Goal: Task Accomplishment & Management: Manage account settings

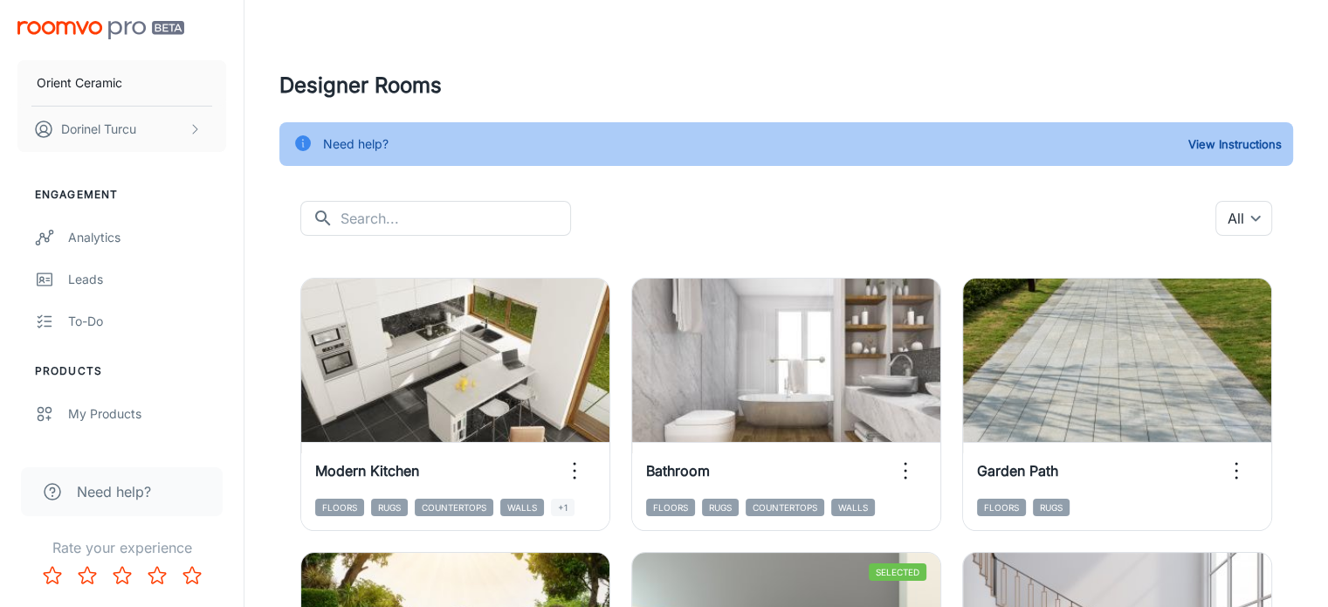
click at [58, 424] on link "My Products" at bounding box center [122, 414] width 244 height 42
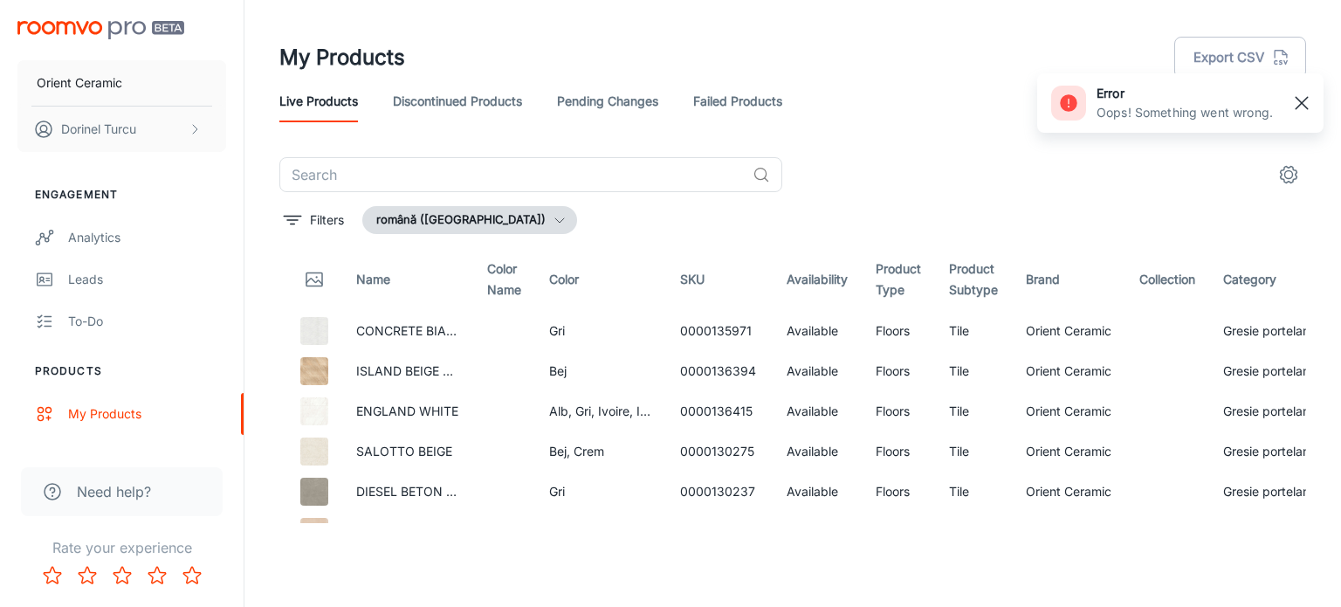
click at [1304, 97] on rect "button" at bounding box center [1301, 103] width 21 height 21
click at [999, 93] on div "Live Products Discontinued Products Pending Changes Failed Products" at bounding box center [792, 101] width 1027 height 42
click at [627, 107] on link "Pending Changes" at bounding box center [607, 101] width 101 height 42
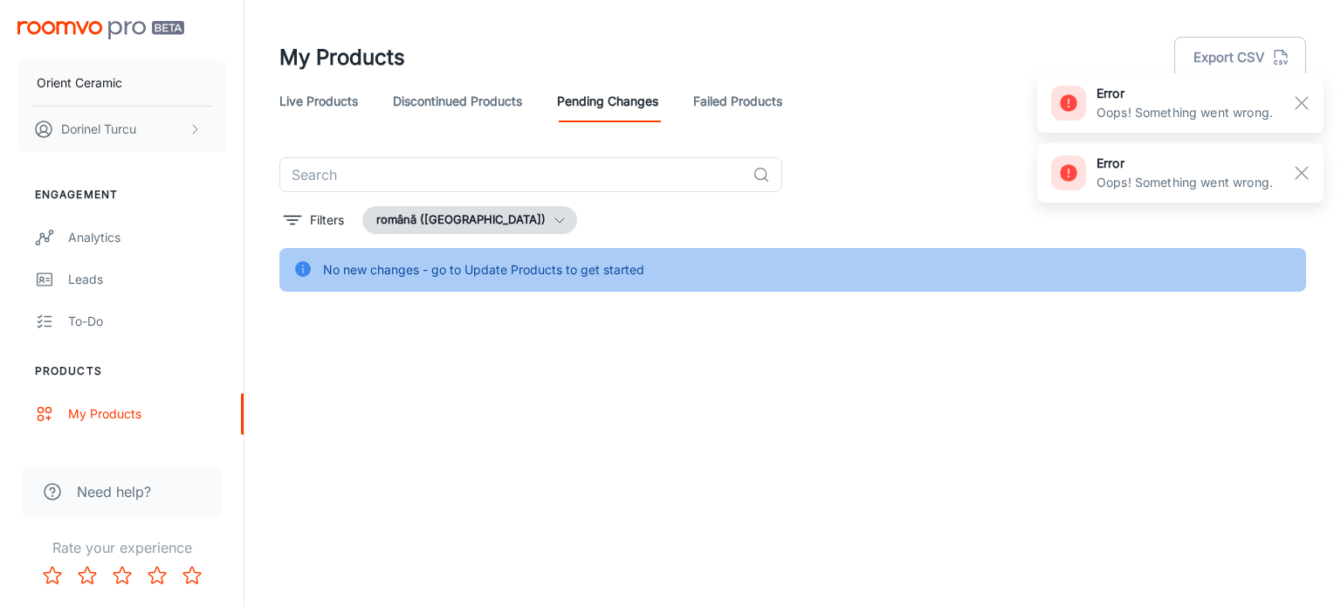
click at [335, 94] on link "Live Products" at bounding box center [318, 101] width 79 height 42
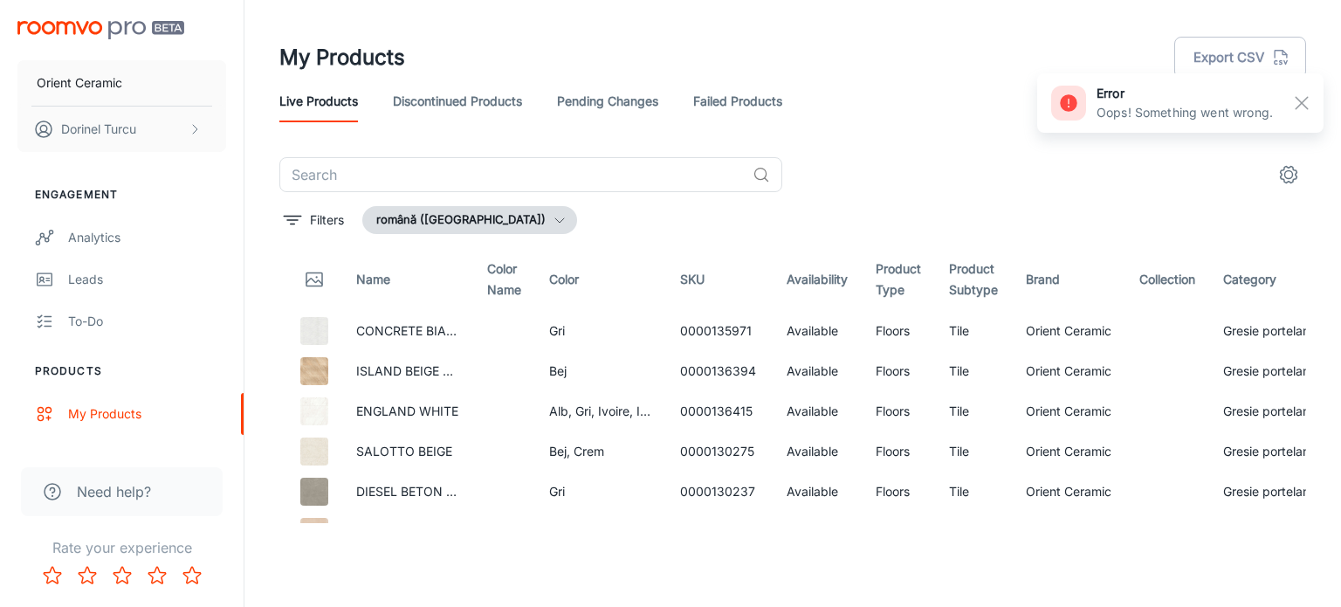
click at [1299, 103] on rect "button" at bounding box center [1301, 103] width 21 height 21
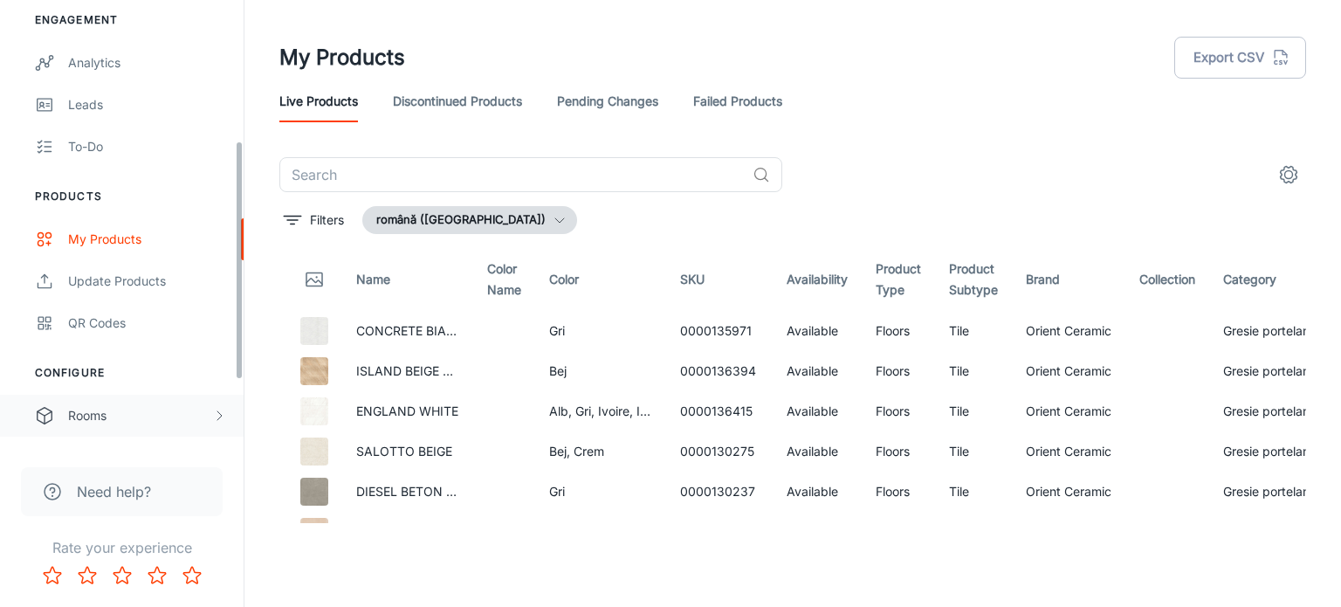
scroll to position [262, 0]
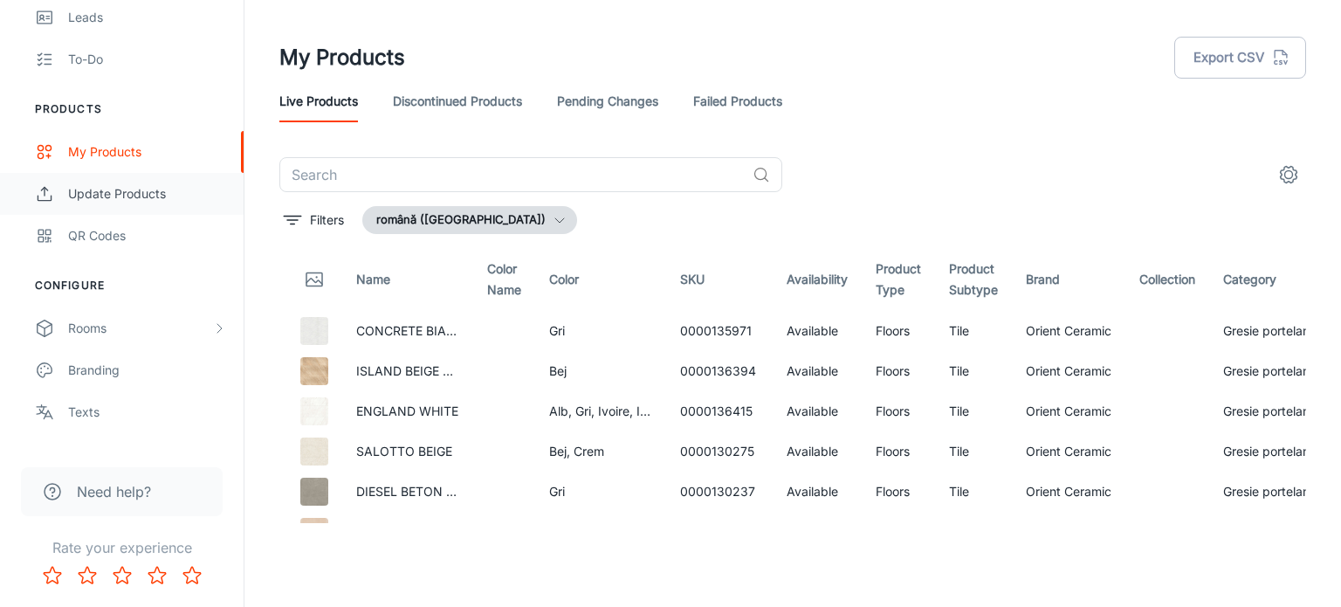
click at [162, 198] on div "Update Products" at bounding box center [147, 193] width 158 height 19
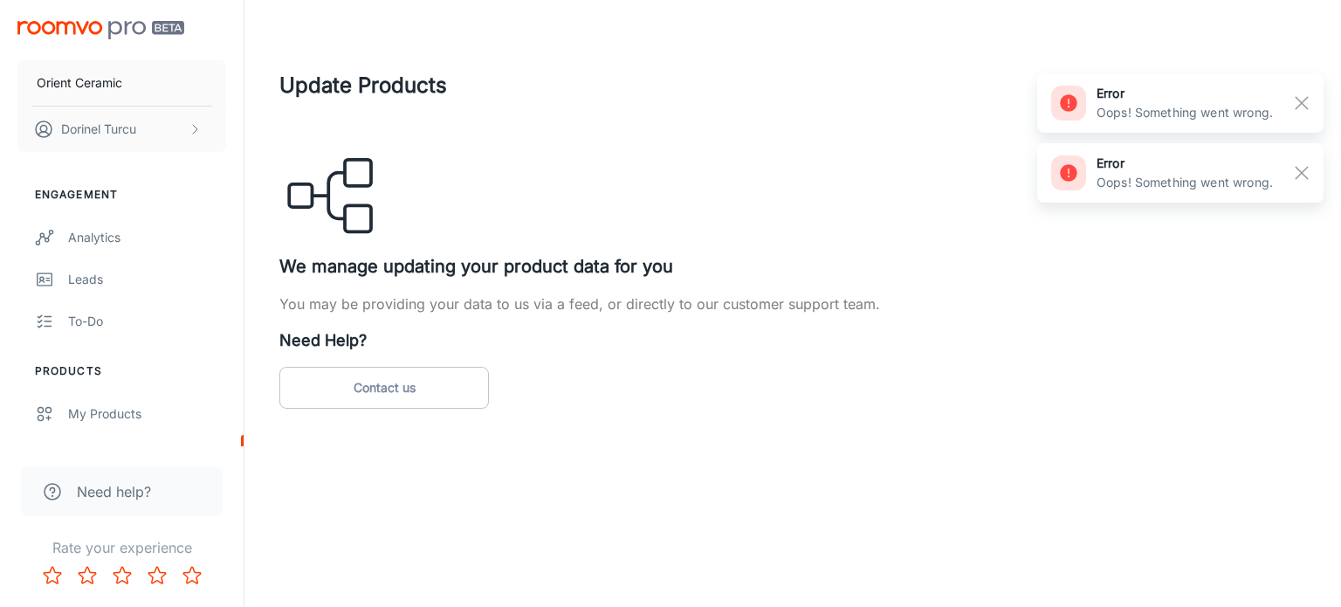
drag, startPoint x: 674, startPoint y: 148, endPoint x: 854, endPoint y: 148, distance: 179.8
click at [679, 148] on div "Update Products We manage updating your product data for you You may be providi…" at bounding box center [792, 239] width 1027 height 339
click at [1289, 98] on div "error Oops! Something went wrong." at bounding box center [1180, 102] width 286 height 59
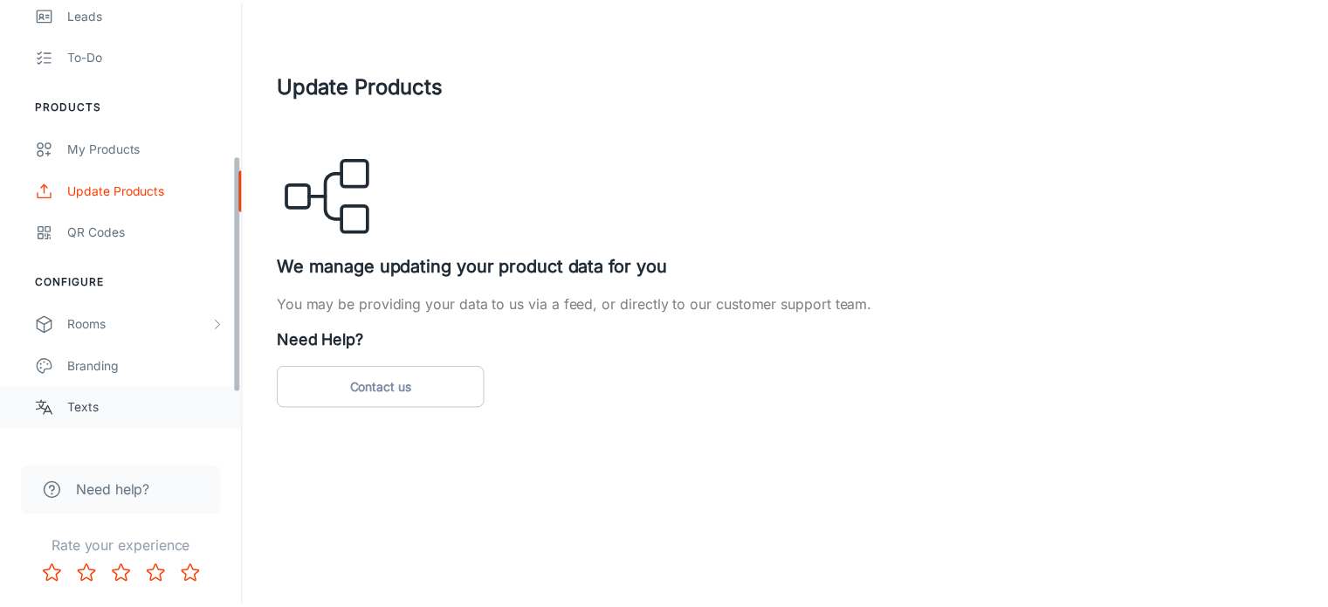
scroll to position [382, 0]
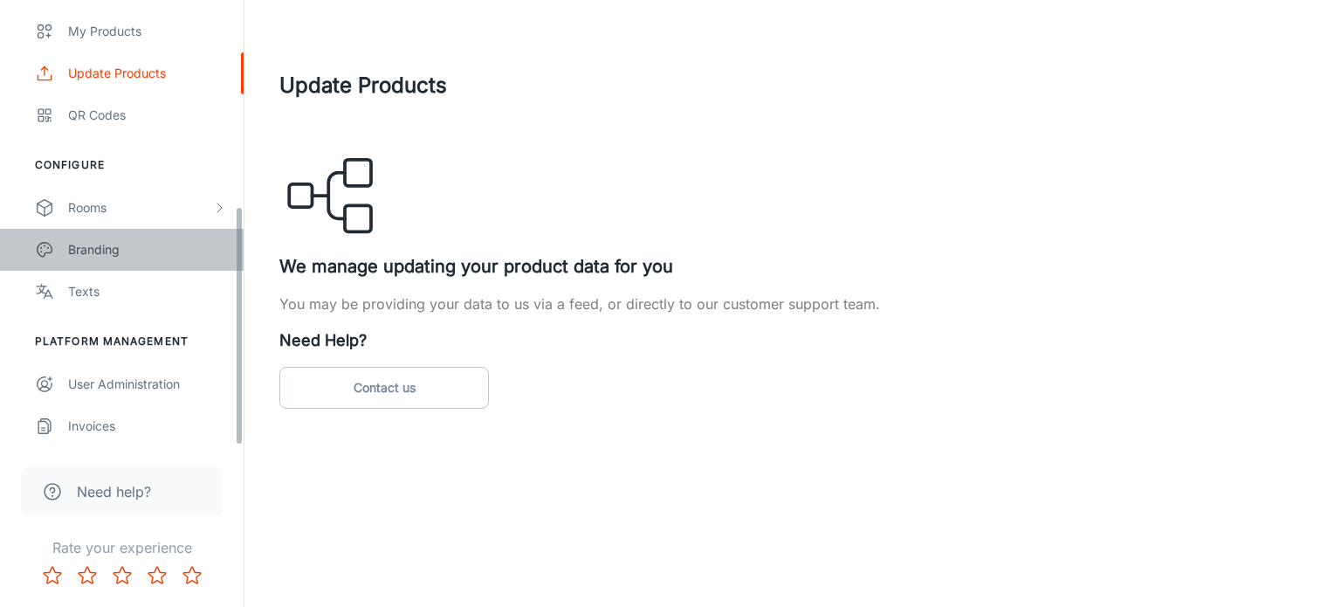
click at [120, 261] on link "Branding" at bounding box center [122, 250] width 244 height 42
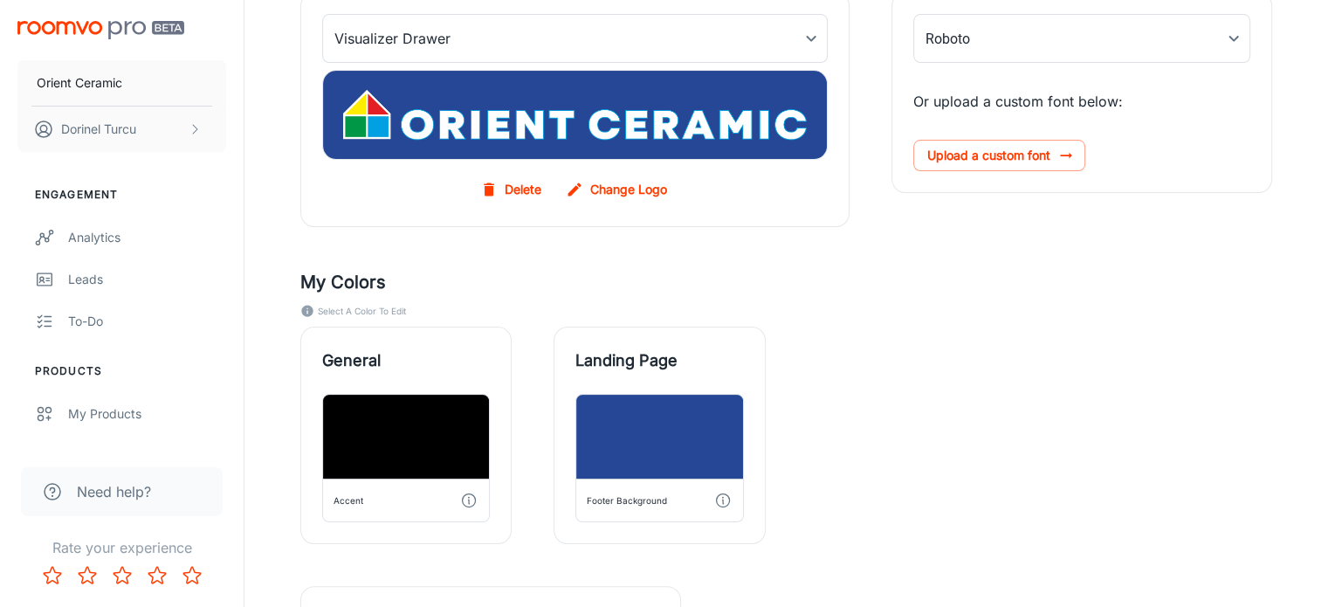
scroll to position [105, 0]
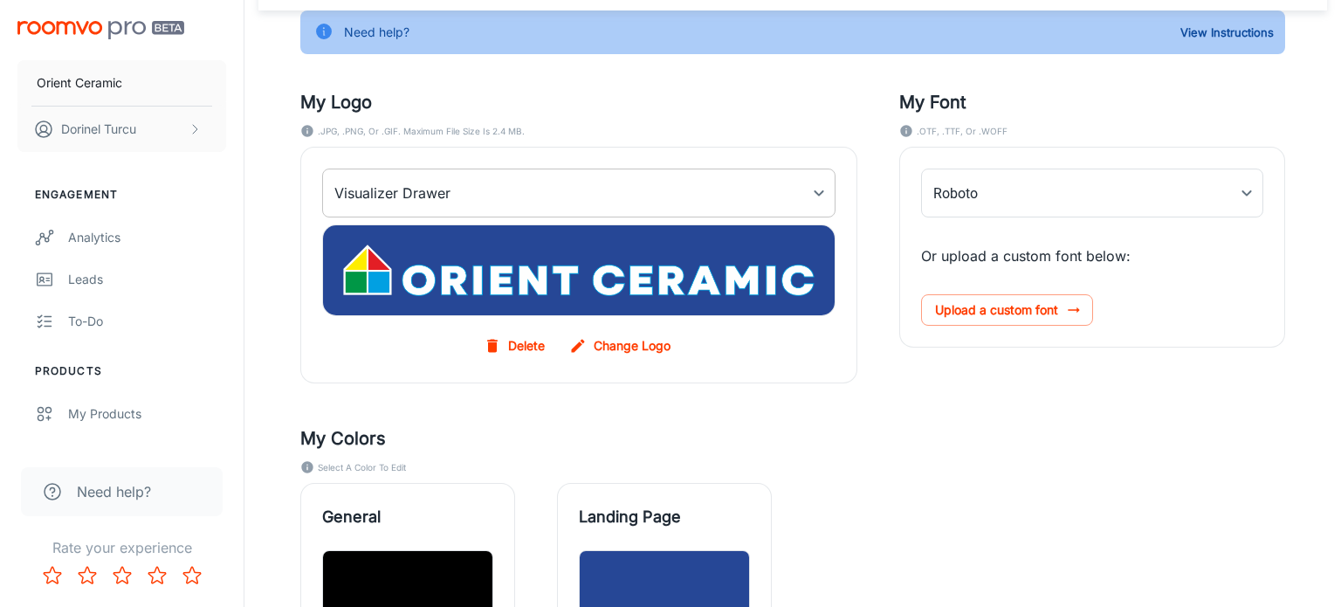
click at [423, 209] on body "Orient Ceramic [PERSON_NAME] Engagement Analytics Leads To-do Products My Produ…" at bounding box center [670, 198] width 1341 height 607
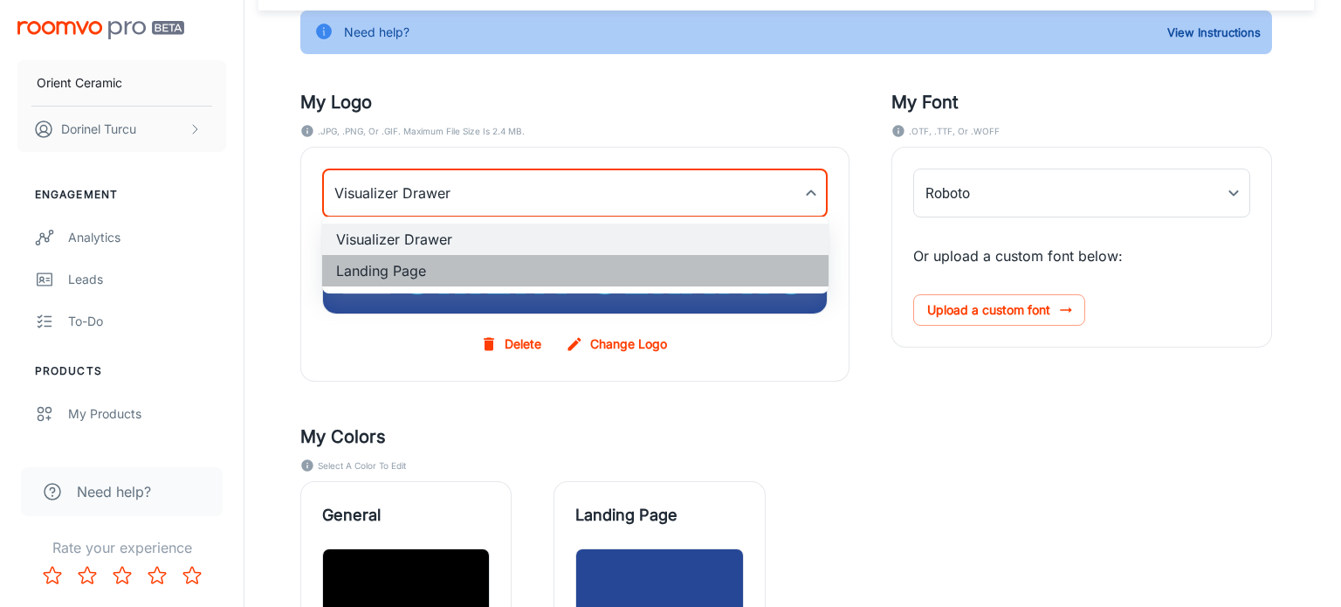
click at [410, 277] on li "Landing Page" at bounding box center [575, 270] width 506 height 31
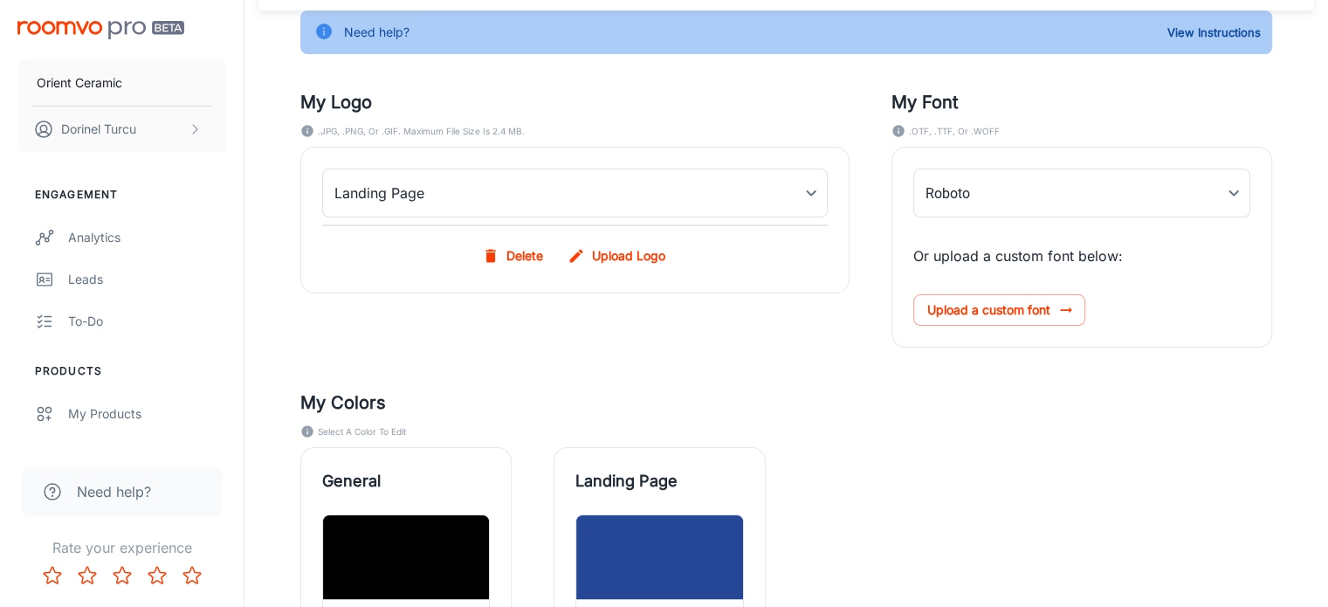
click at [503, 338] on div "My Logo .JPG, .PNG, or .GIF. Maximum file size is 2.4 MB. Landing Page myLandin…" at bounding box center [553, 197] width 591 height 300
click at [634, 260] on label "Upload Logo" at bounding box center [618, 255] width 108 height 31
click at [0, 0] on input "Upload Logo" at bounding box center [0, 0] width 0 height 0
click at [934, 416] on h5 "My Colors" at bounding box center [786, 402] width 972 height 26
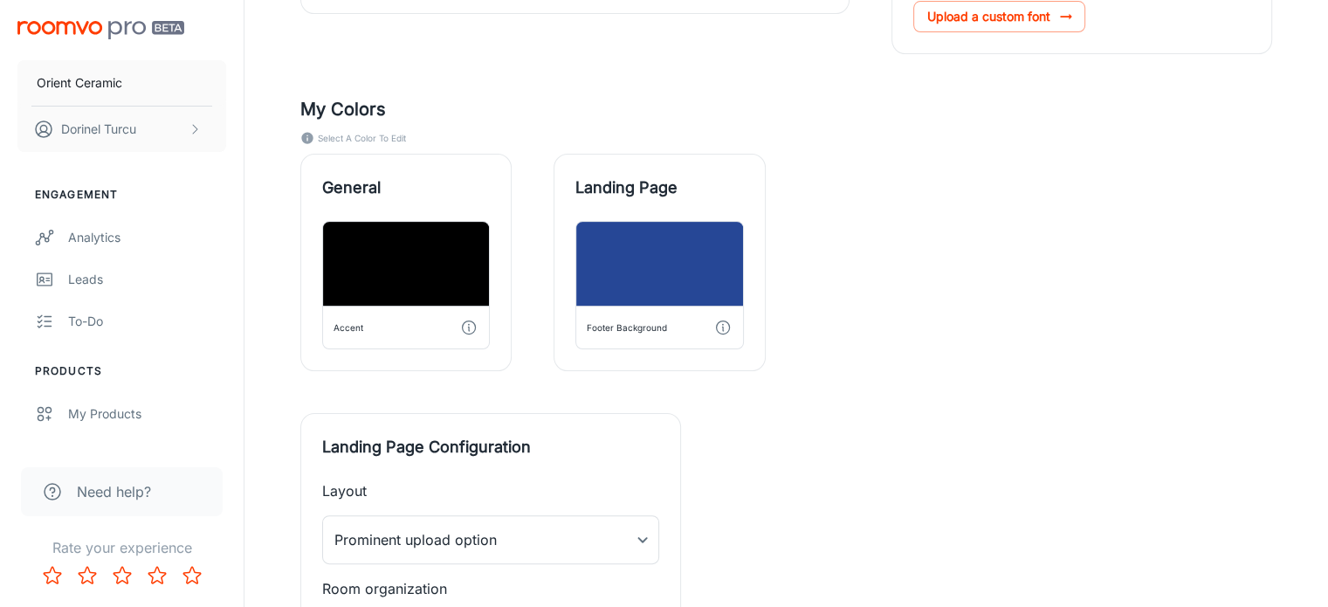
scroll to position [629, 0]
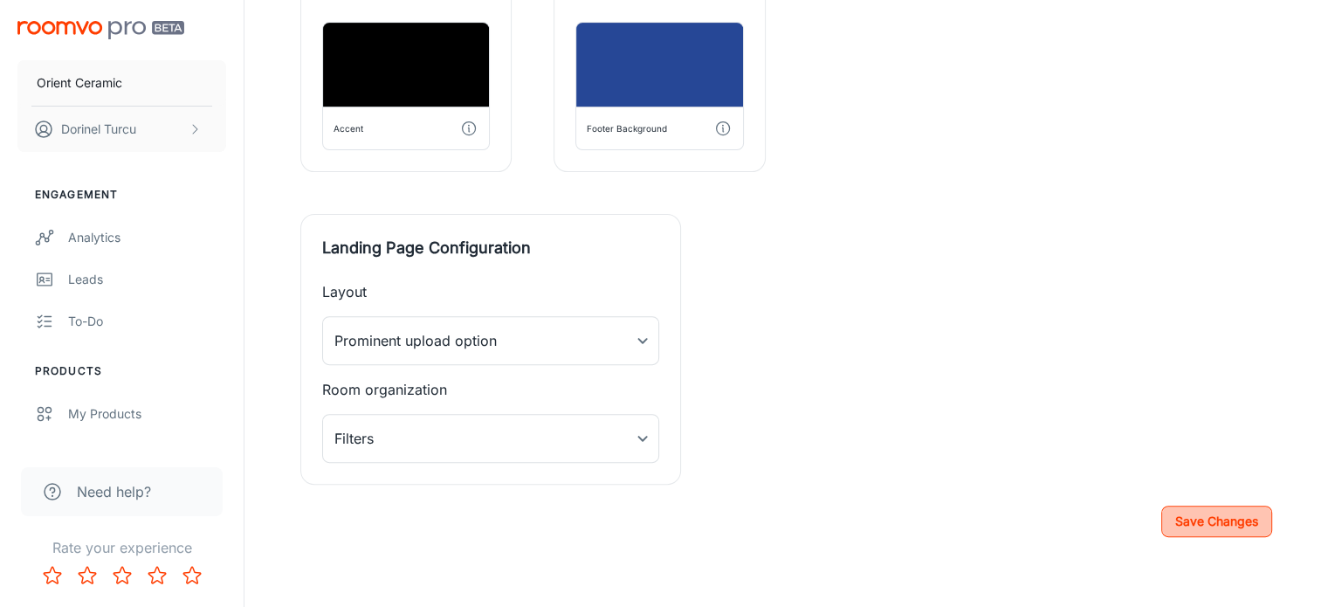
click at [1216, 516] on button "Save Changes" at bounding box center [1216, 520] width 111 height 31
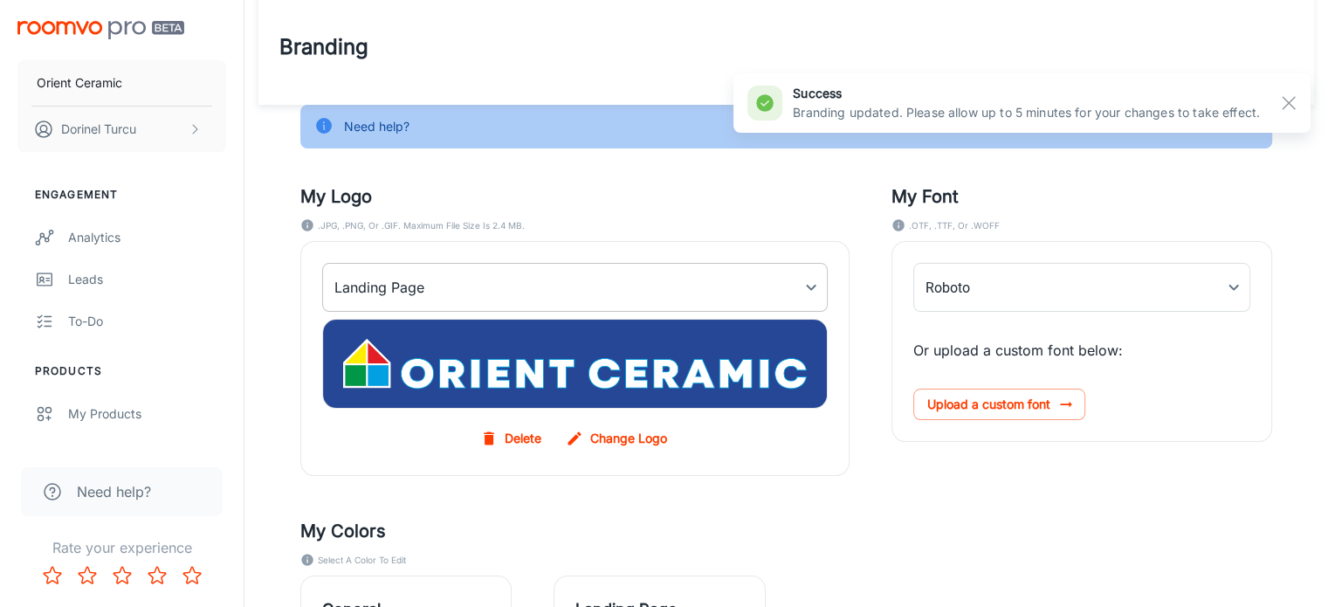
scroll to position [0, 0]
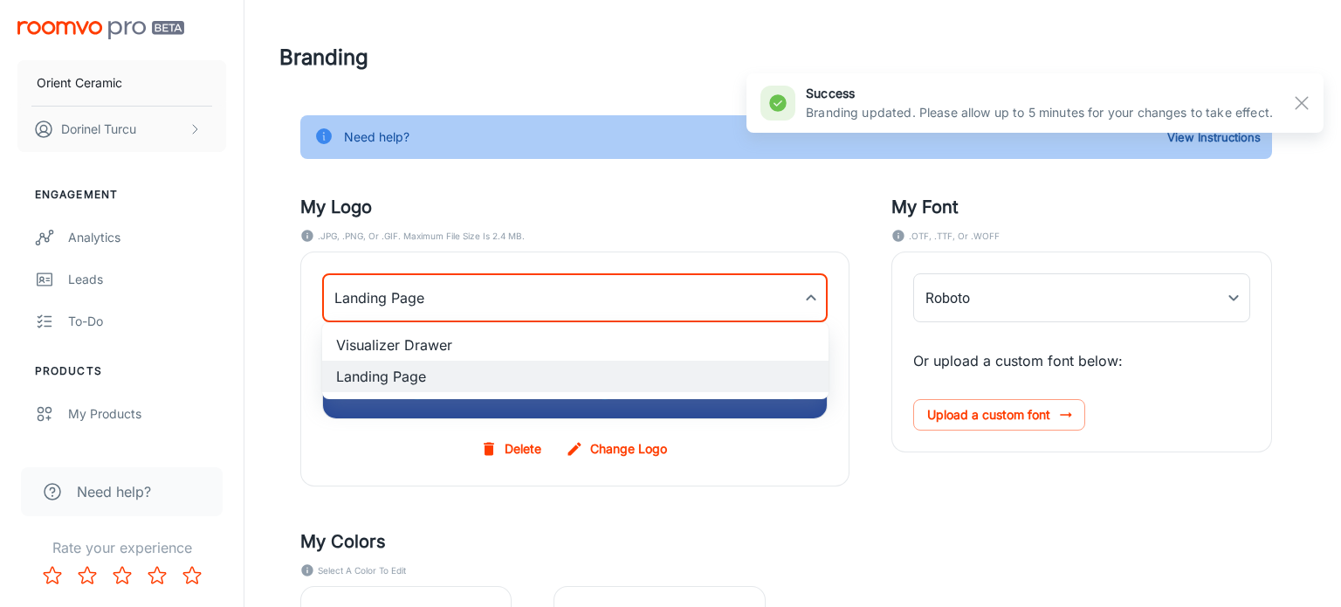
click at [589, 298] on body "Orient Ceramic [PERSON_NAME] Engagement Analytics Leads To-do Products My Produ…" at bounding box center [670, 303] width 1341 height 607
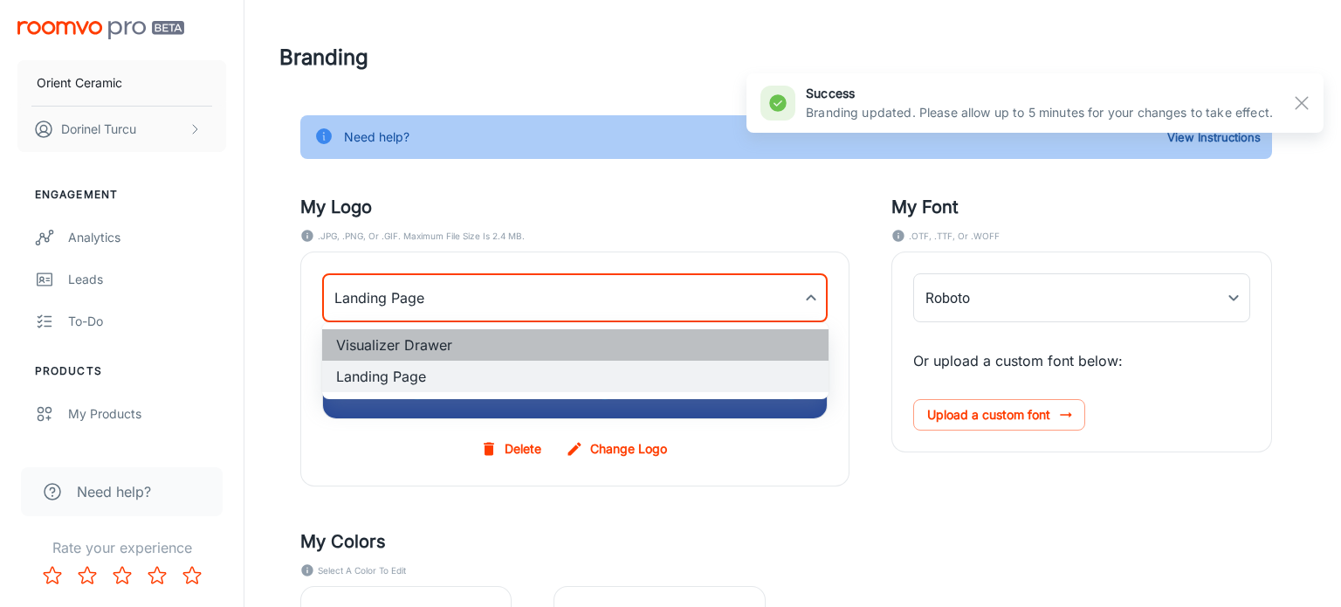
click at [572, 343] on li "Visualizer Drawer" at bounding box center [575, 344] width 506 height 31
type input "myDrawerLogoBackgroundImage"
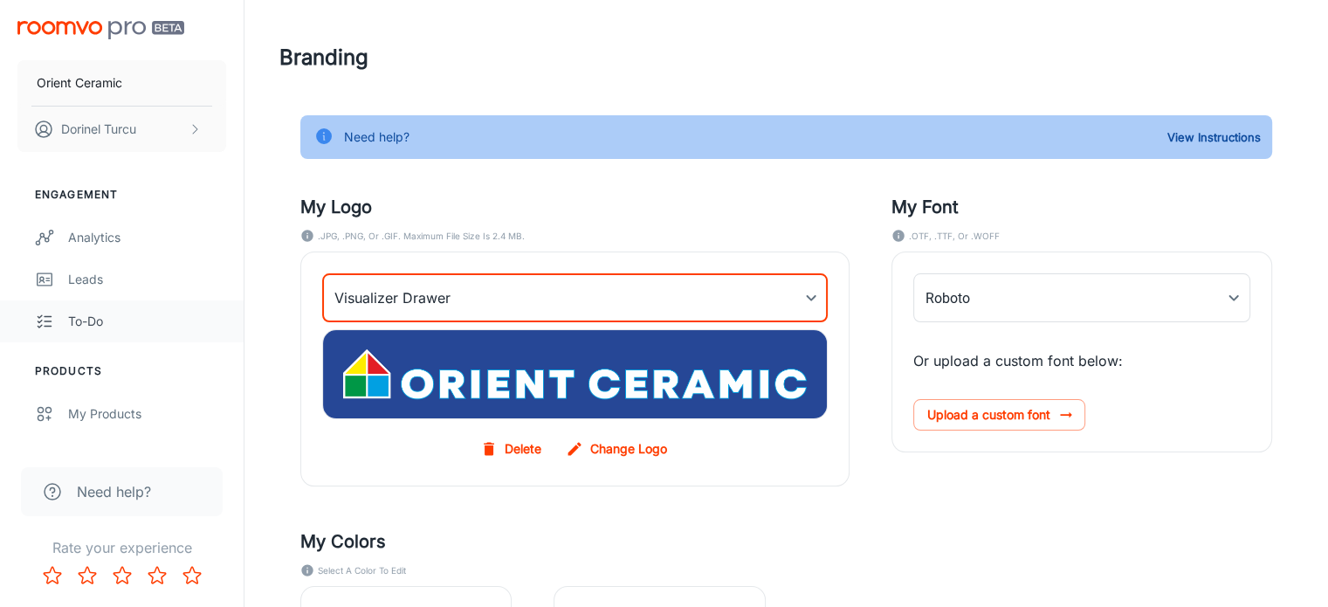
click at [157, 300] on link "To-do" at bounding box center [122, 321] width 244 height 42
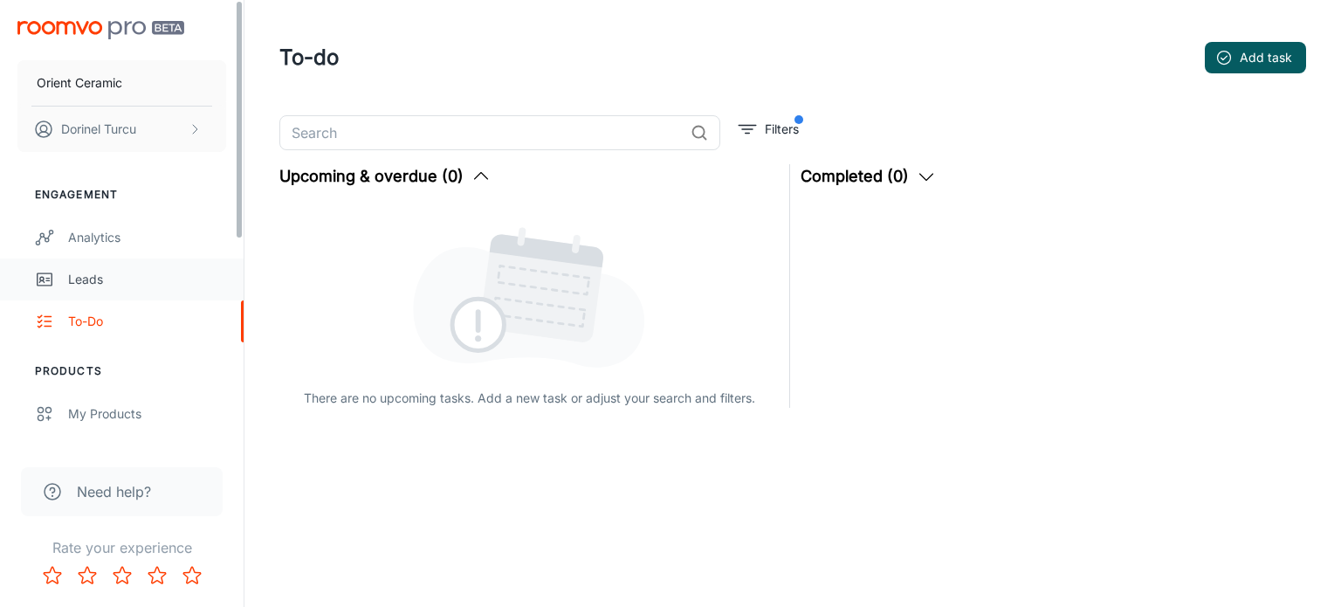
click at [108, 285] on div "Leads" at bounding box center [147, 279] width 158 height 19
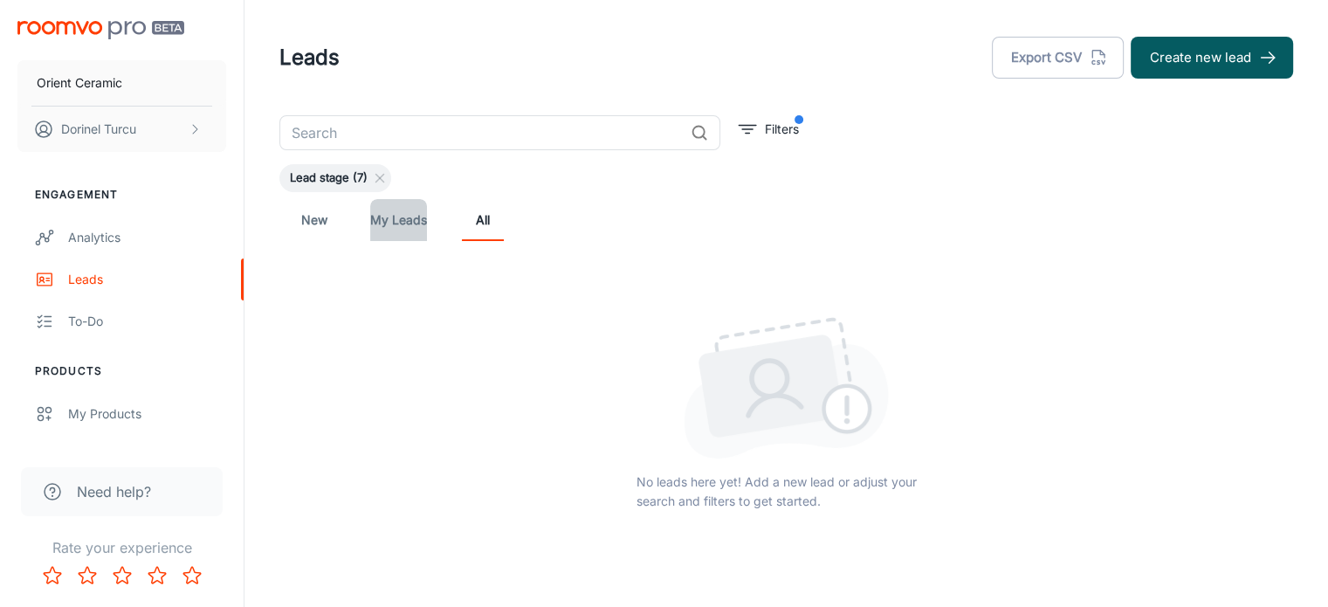
click at [388, 219] on link "My Leads" at bounding box center [398, 220] width 57 height 42
click at [307, 223] on link "New" at bounding box center [314, 220] width 42 height 42
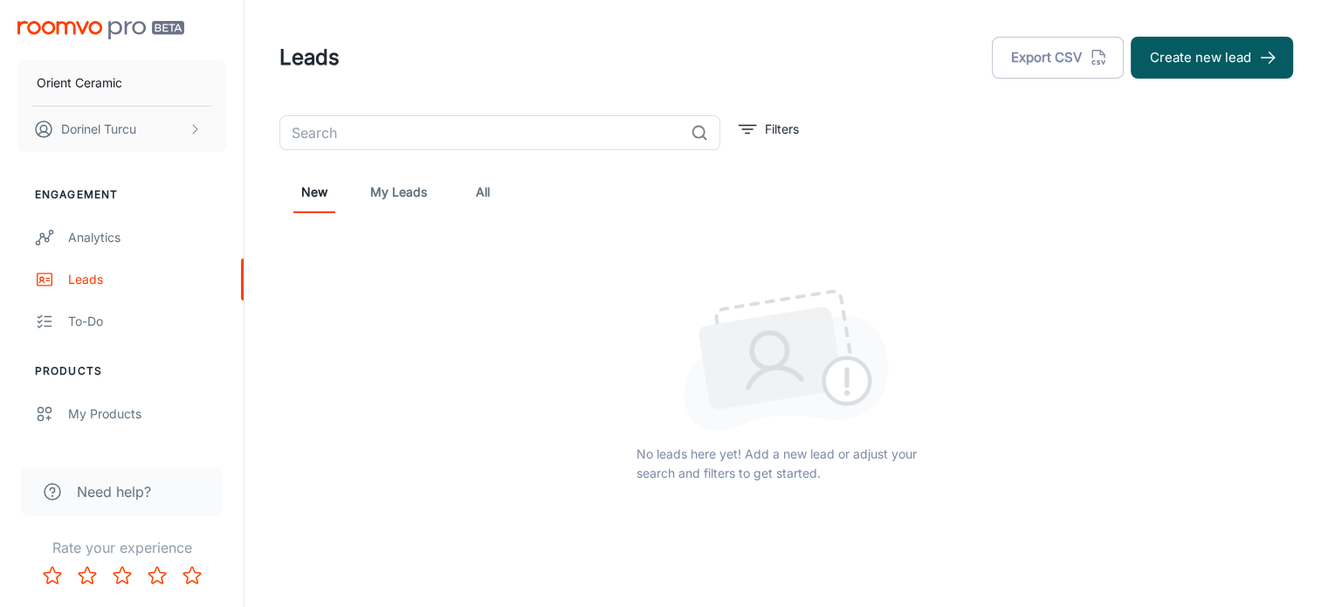
click at [465, 188] on link "All" at bounding box center [483, 192] width 42 height 42
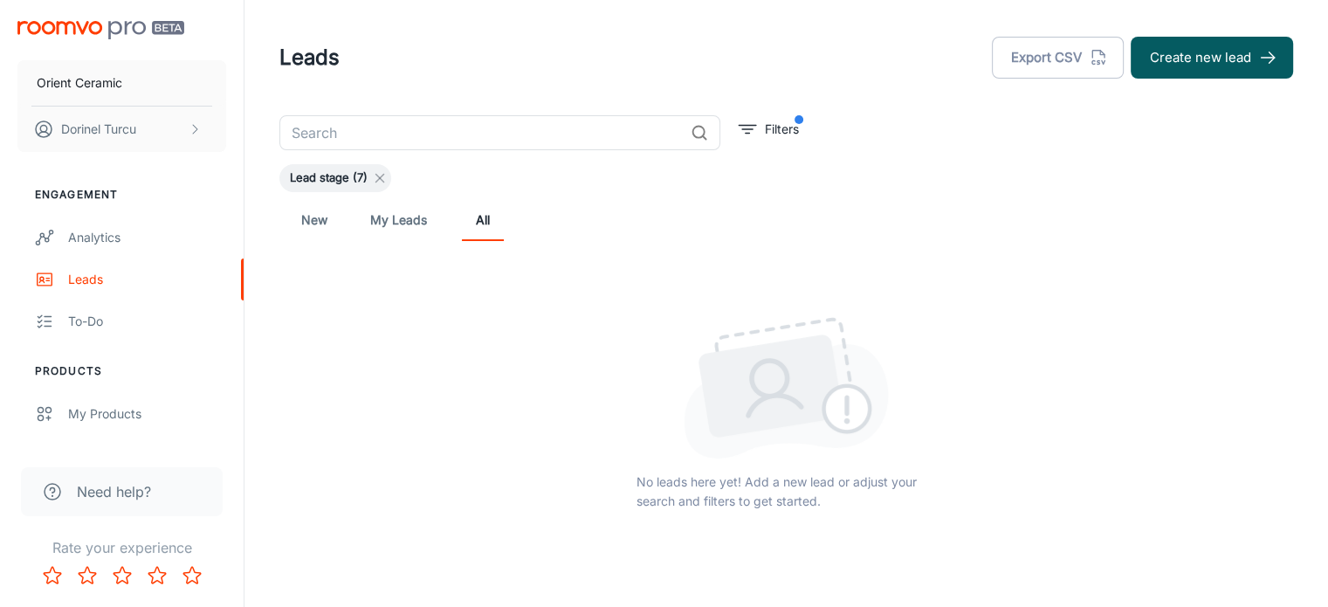
click at [374, 182] on icon at bounding box center [380, 178] width 14 height 14
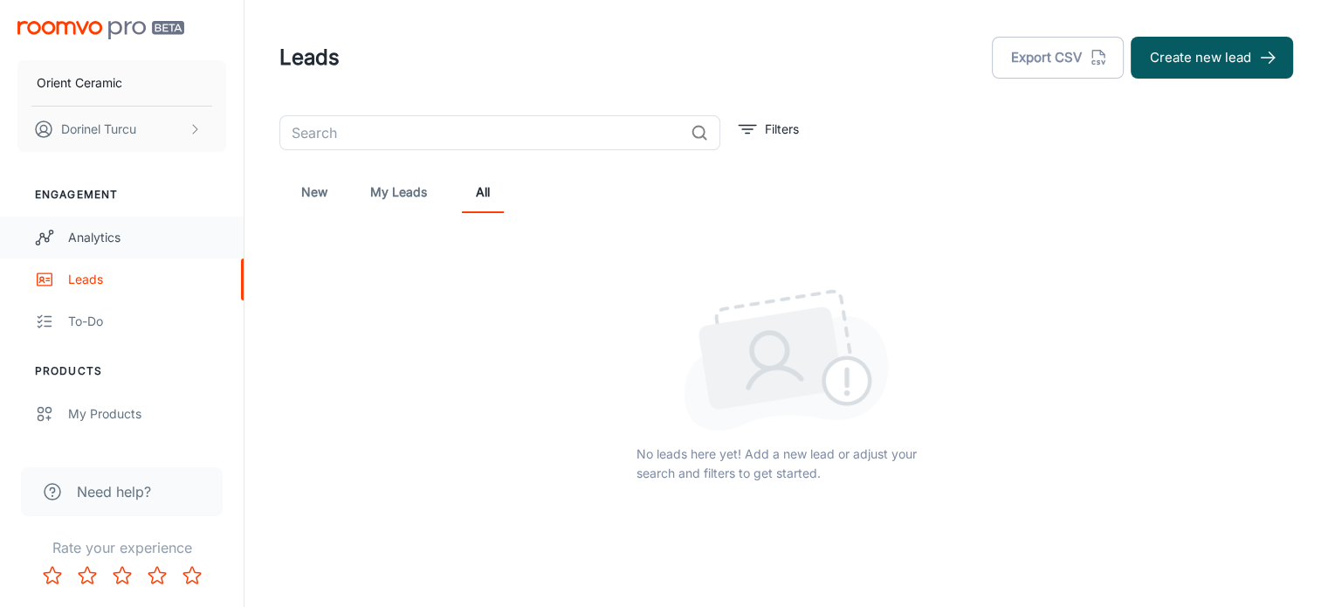
click at [138, 257] on link "Analytics" at bounding box center [122, 238] width 244 height 42
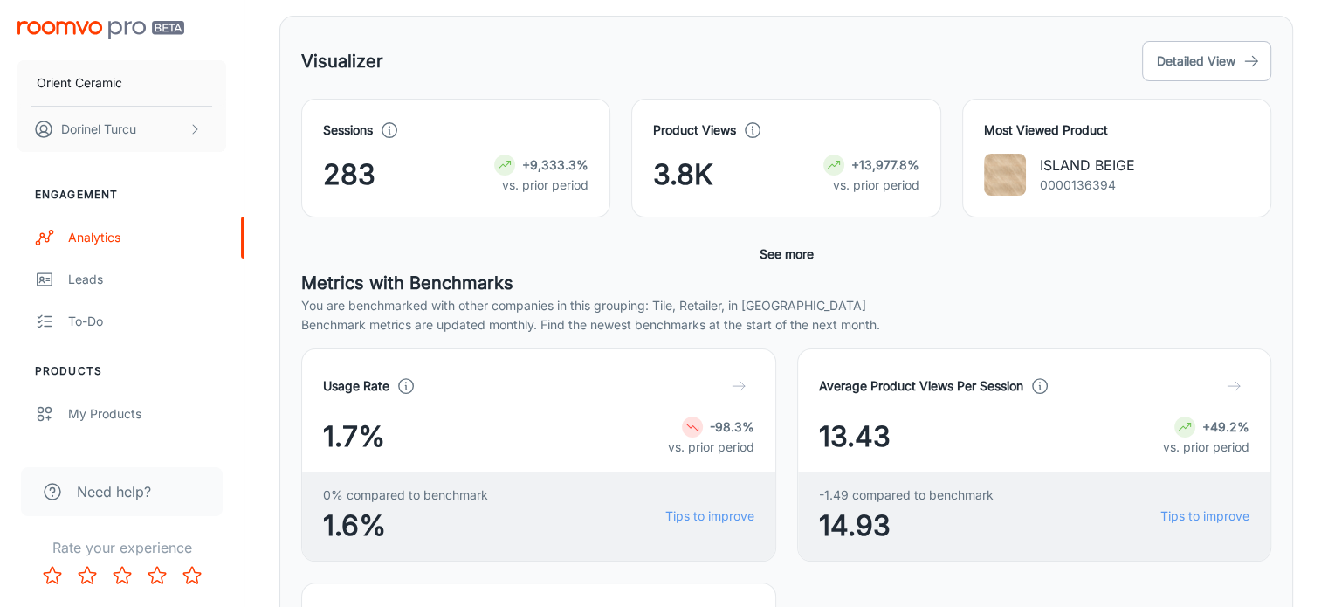
scroll to position [321, 0]
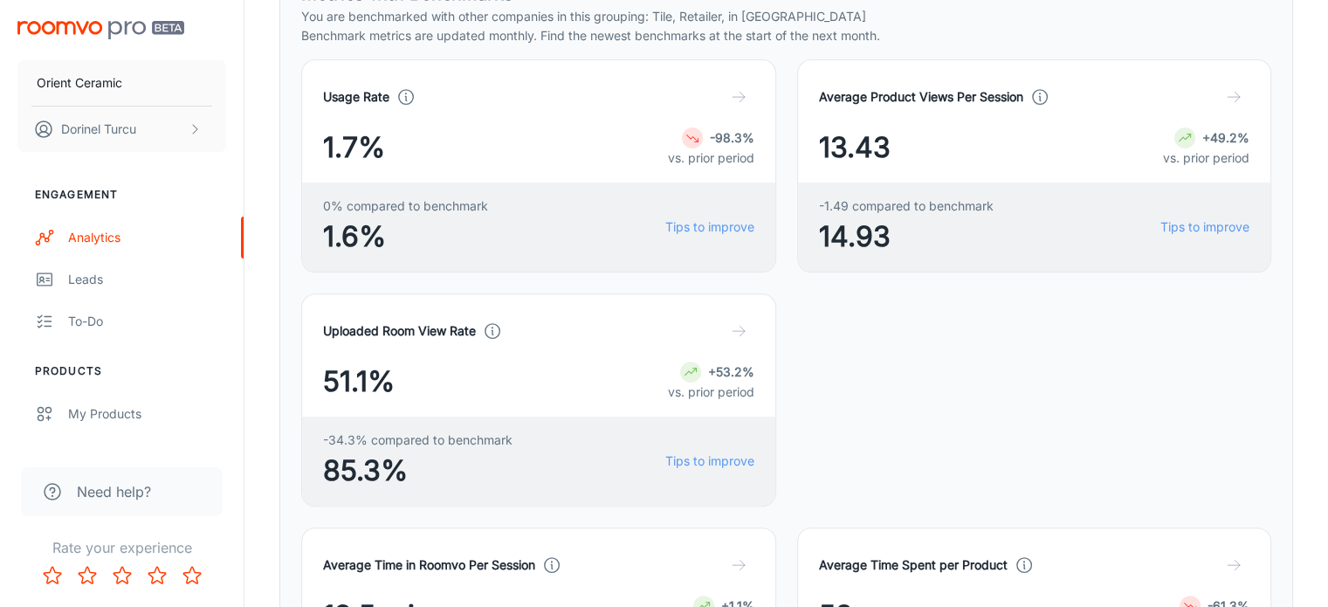
scroll to position [583, 0]
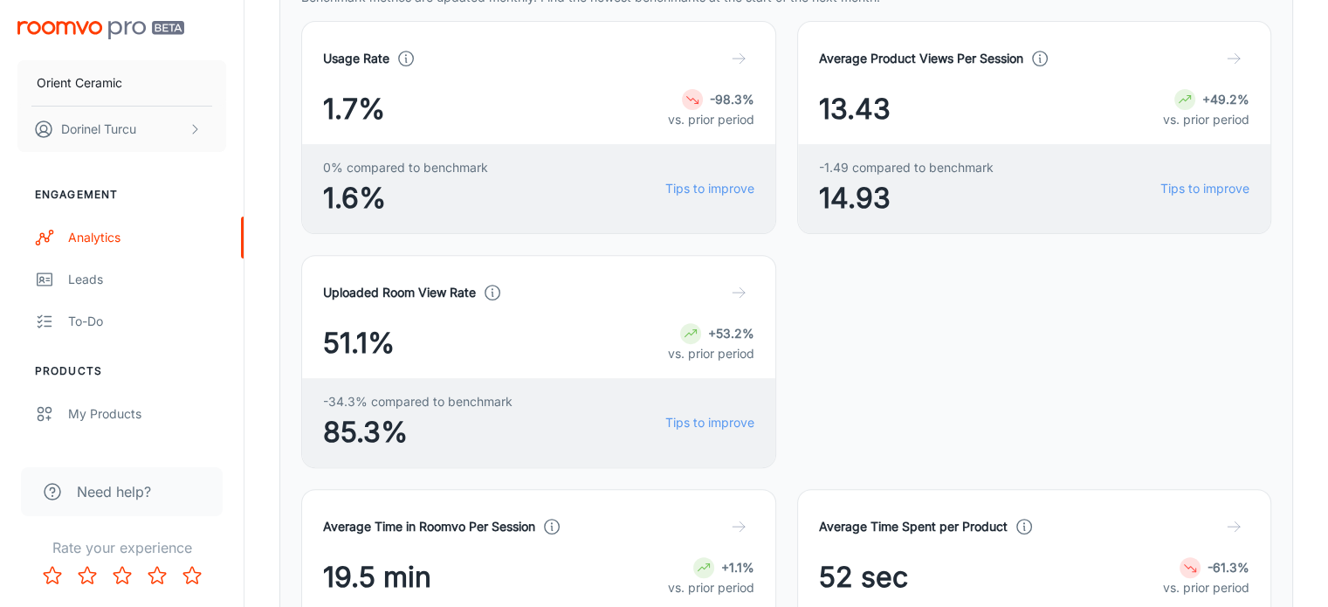
click at [730, 518] on icon "button" at bounding box center [738, 526] width 17 height 17
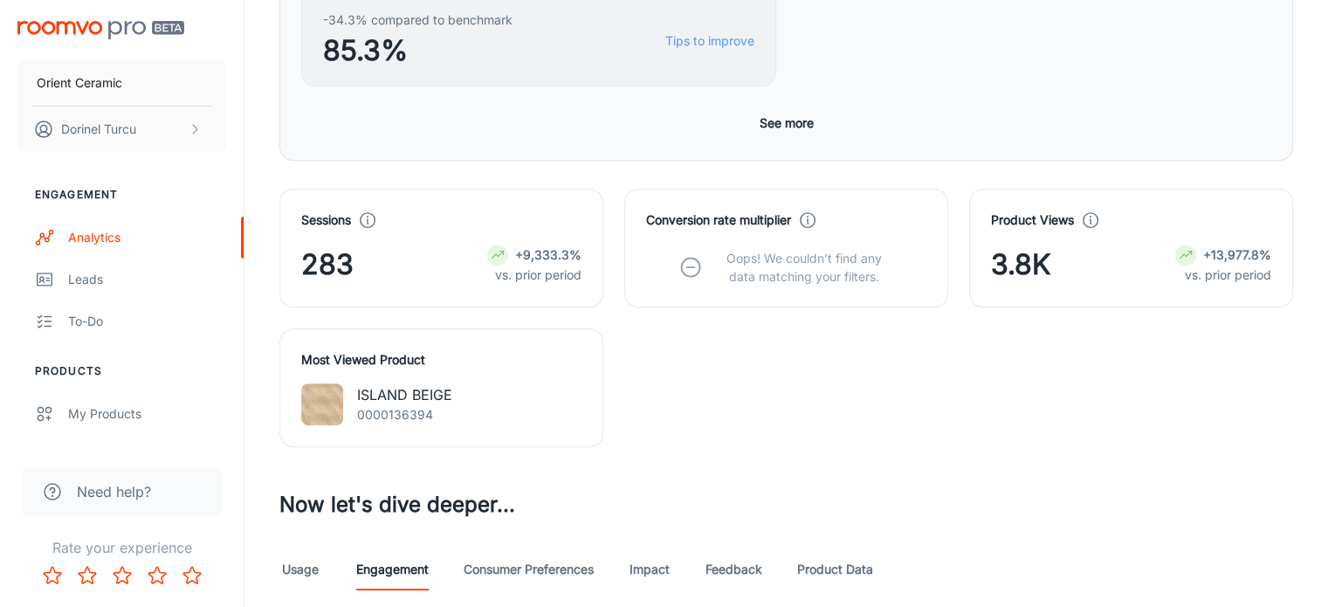
scroll to position [744, 0]
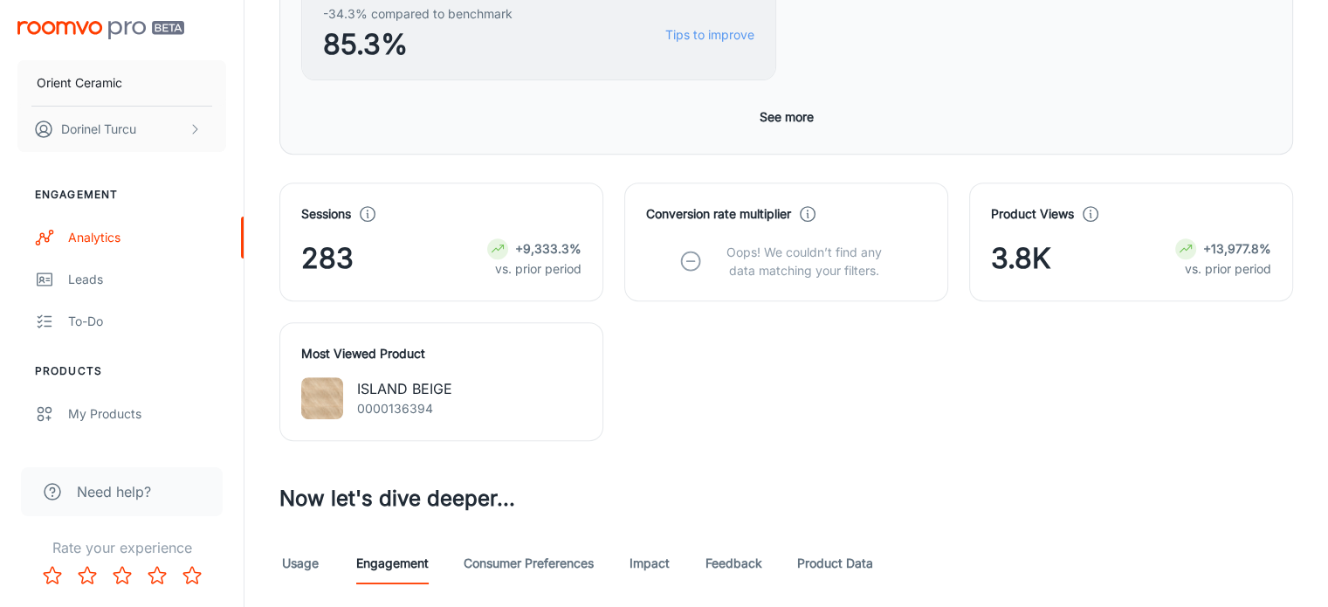
click at [287, 542] on link "Usage" at bounding box center [300, 563] width 42 height 42
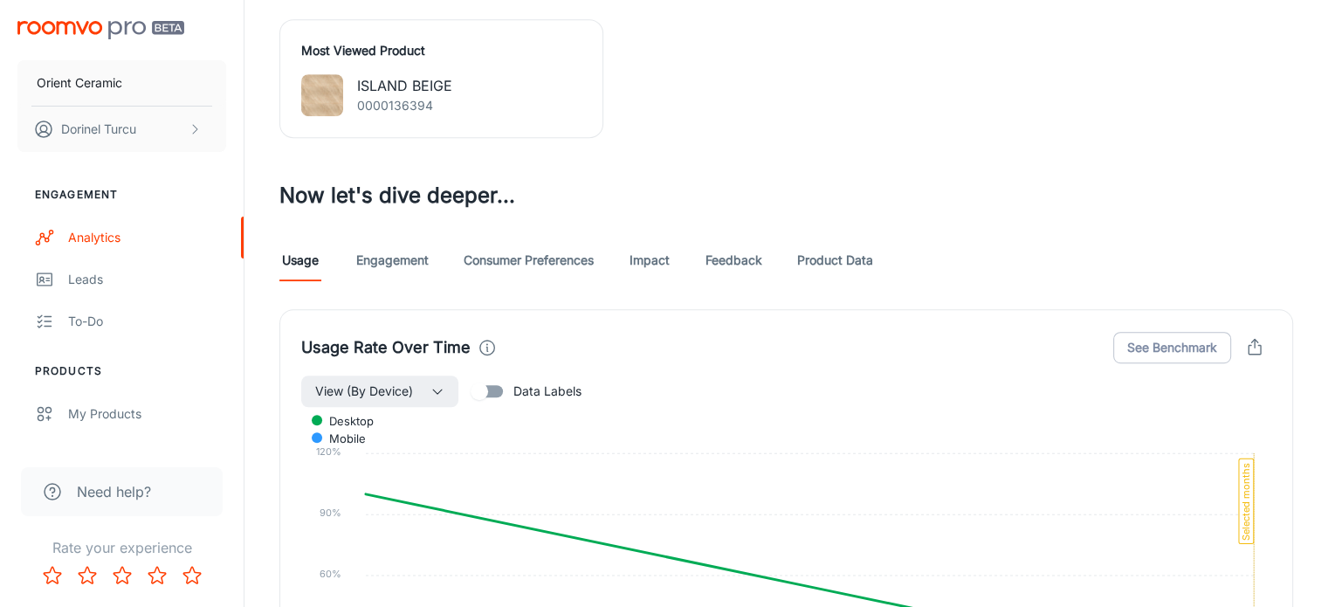
scroll to position [1048, 0]
click at [366, 430] on span "mobile" at bounding box center [341, 438] width 50 height 16
click at [1227, 410] on div "desktop mobile" at bounding box center [786, 428] width 970 height 37
click at [366, 430] on span "mobile" at bounding box center [341, 438] width 50 height 16
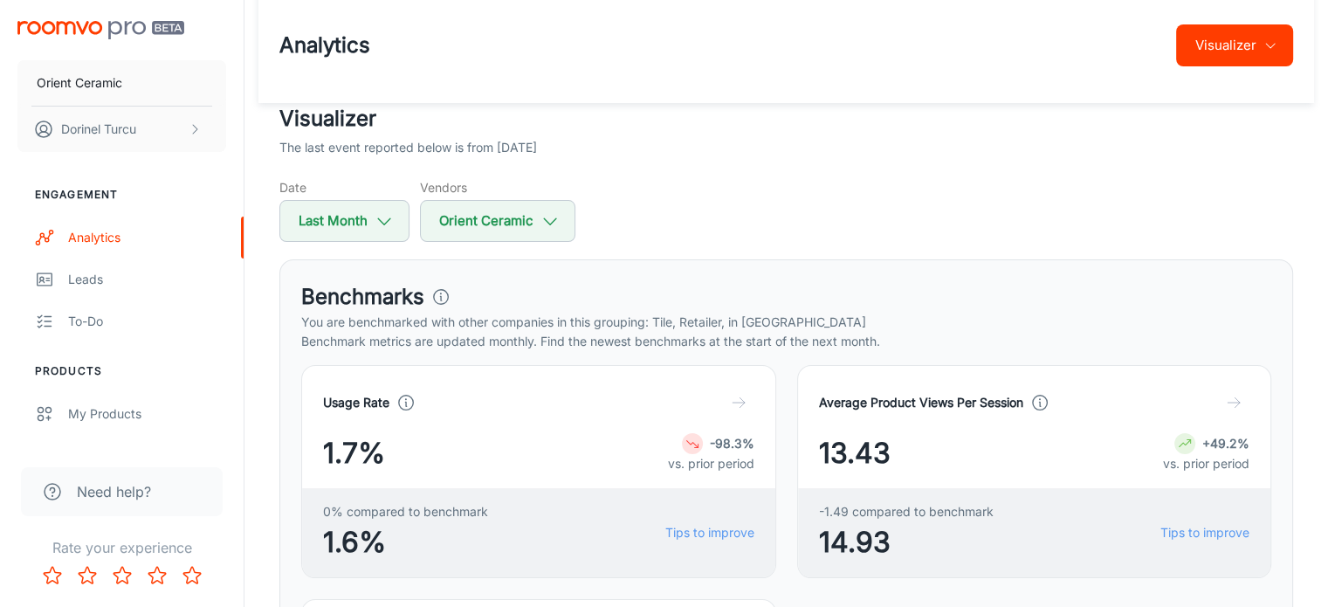
scroll to position [0, 0]
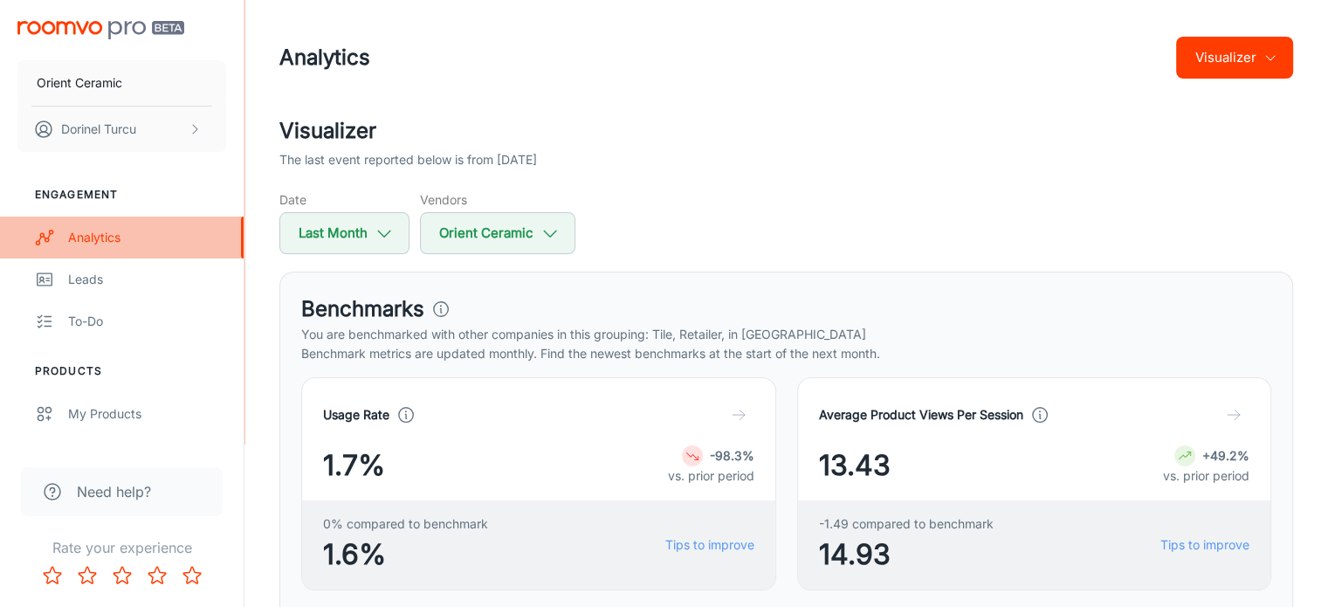
click at [134, 237] on div "Analytics" at bounding box center [147, 237] width 158 height 19
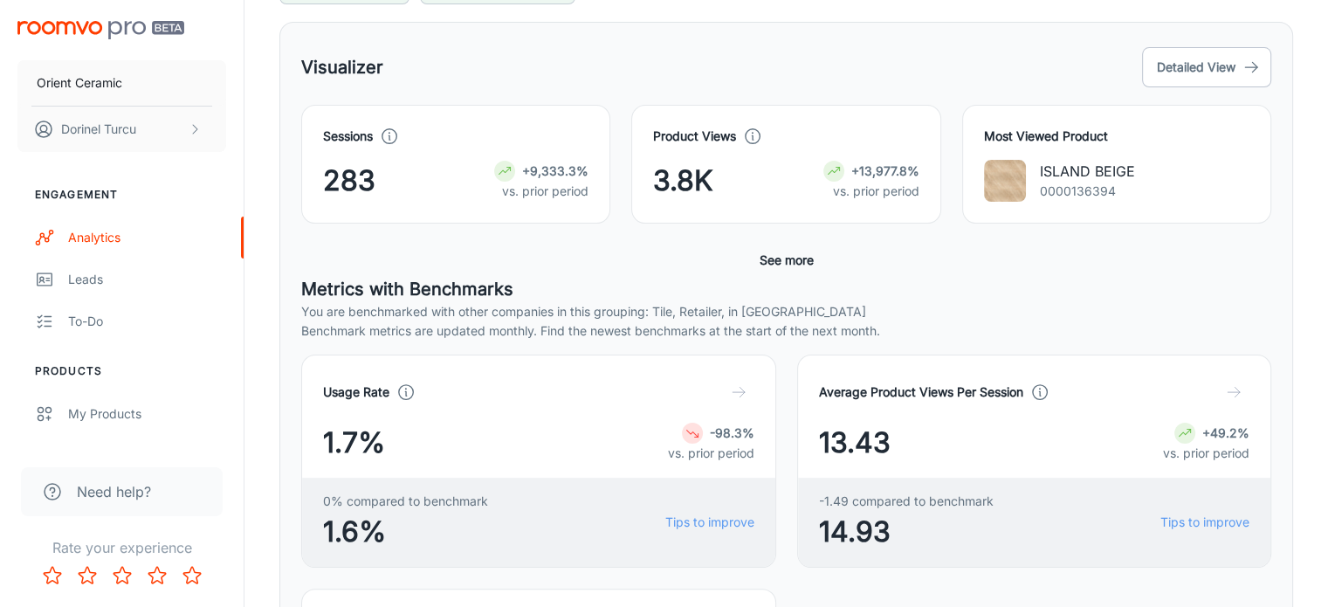
scroll to position [175, 0]
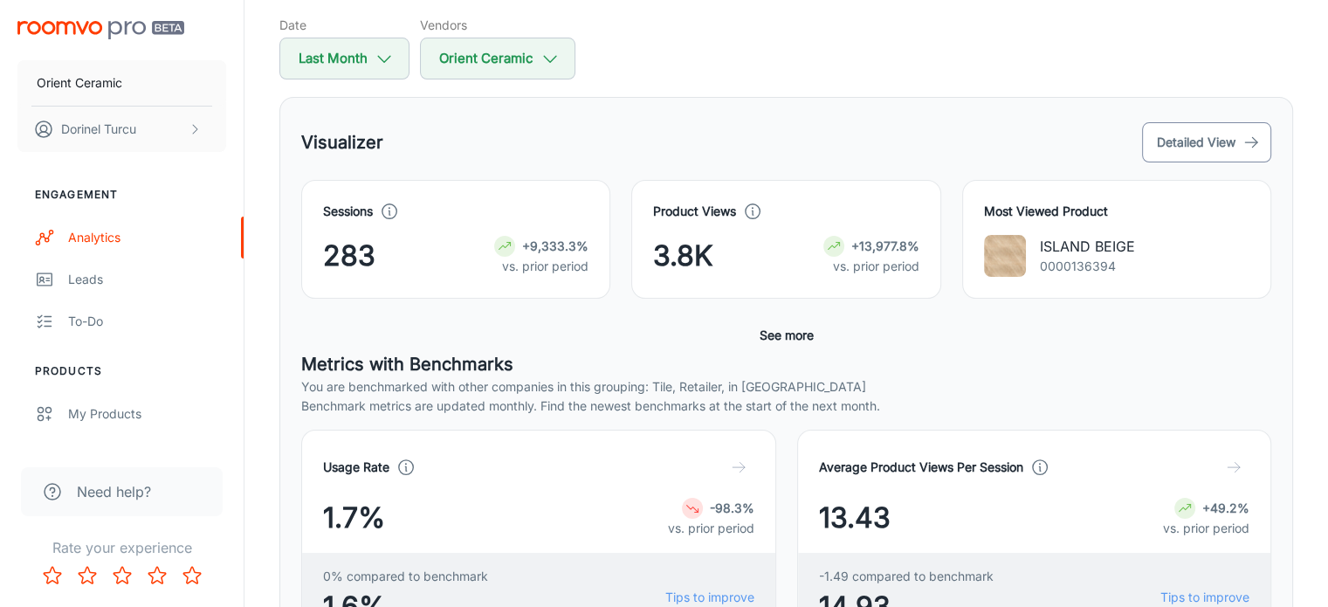
click at [1145, 128] on button "Detailed View" at bounding box center [1206, 142] width 129 height 40
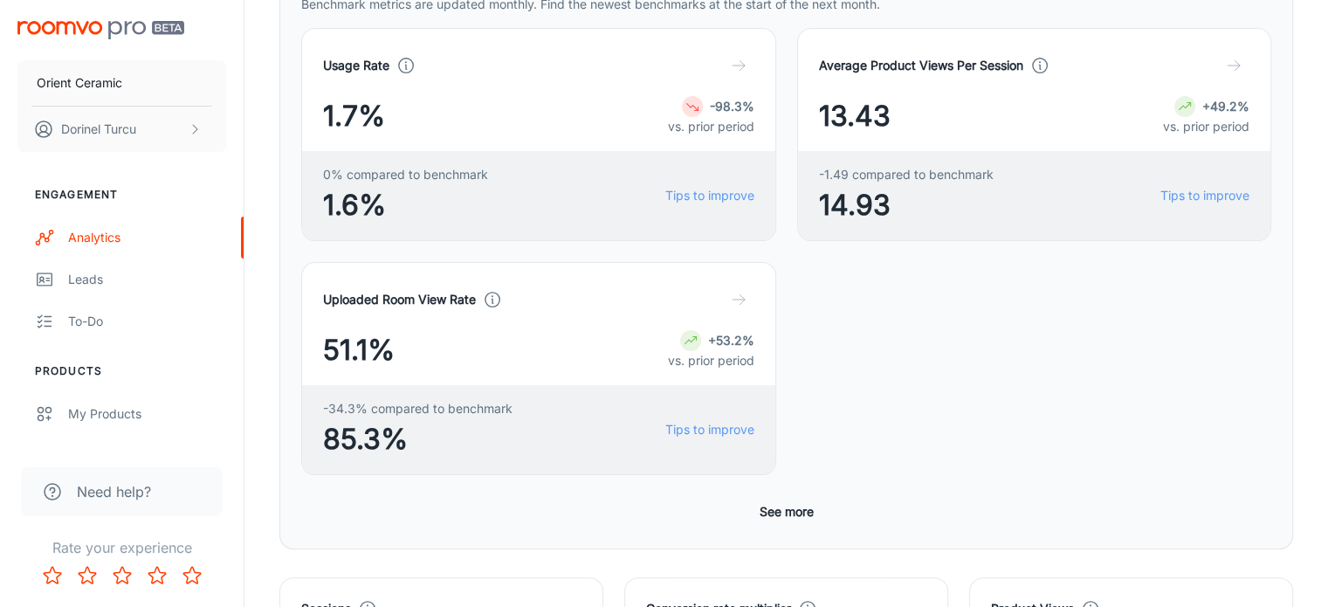
scroll to position [262, 0]
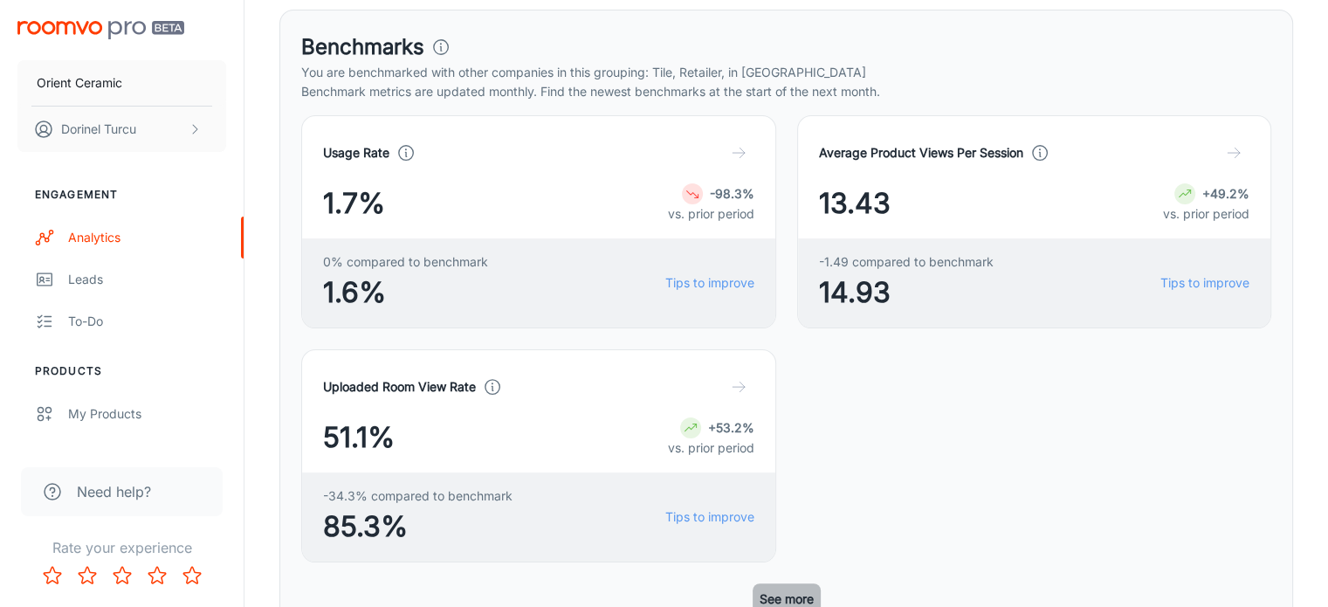
click at [787, 583] on button "See more" at bounding box center [787, 598] width 68 height 31
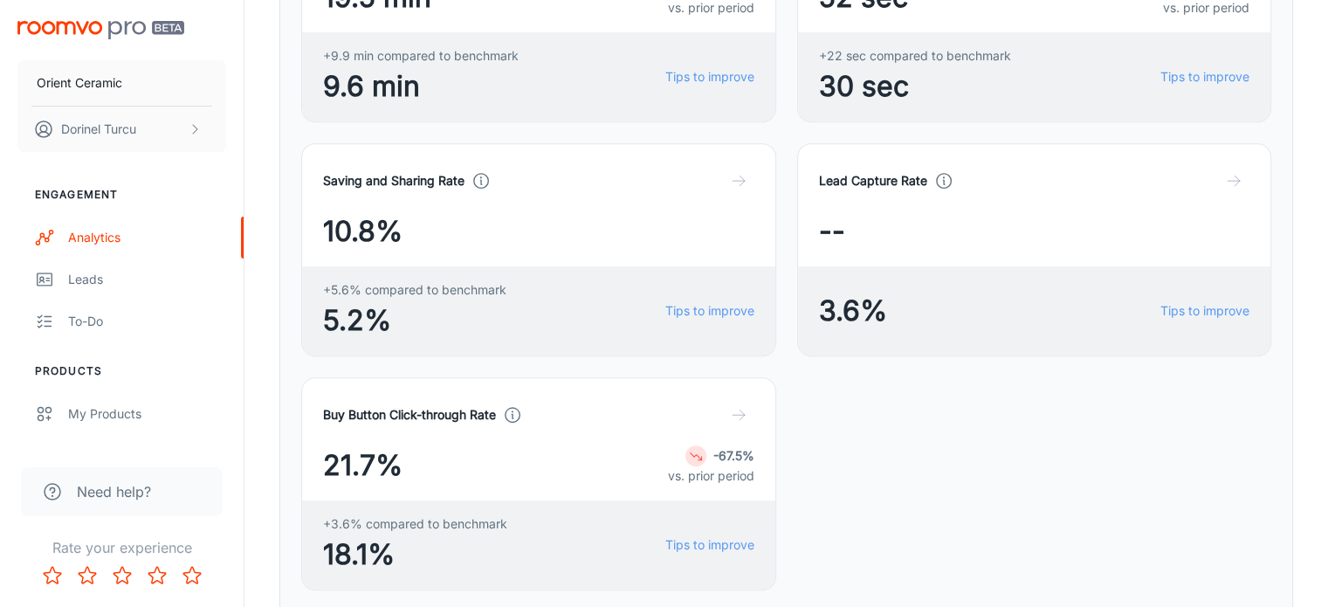
scroll to position [960, 0]
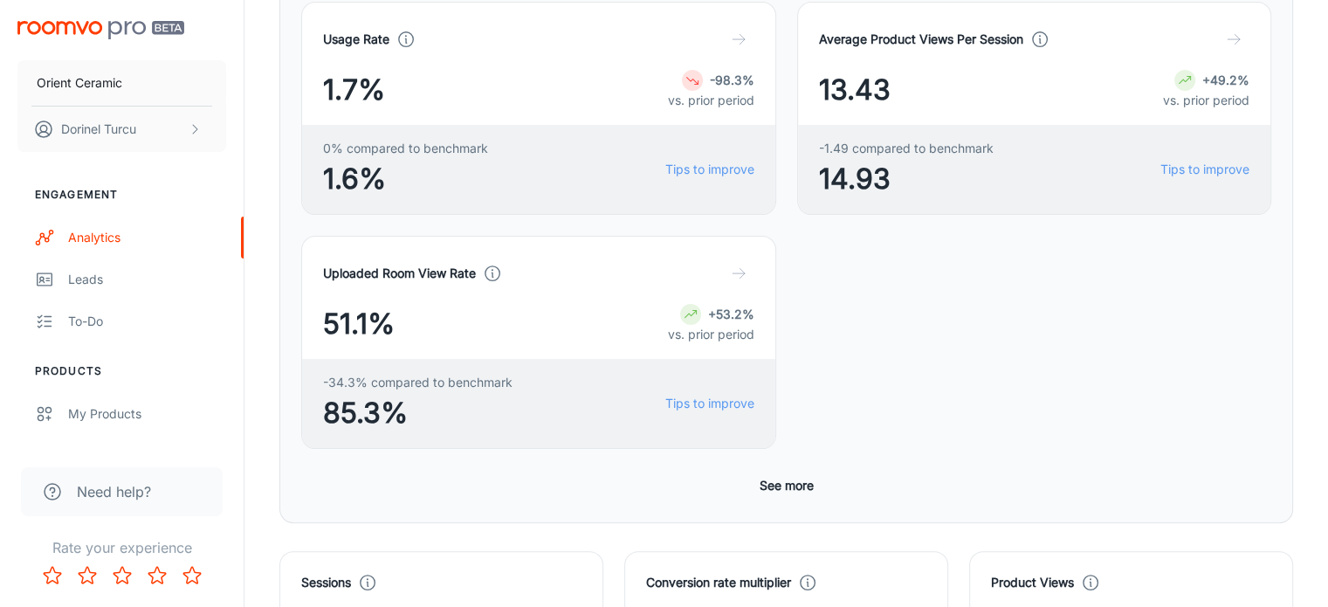
scroll to position [524, 0]
